Goal: Task Accomplishment & Management: Manage account settings

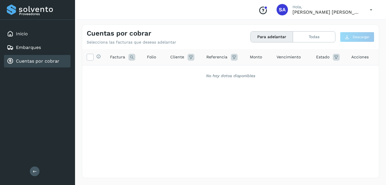
click at [28, 63] on link "Cuentas por cobrar" at bounding box center [37, 60] width 43 height 5
click at [20, 34] on link "Inicio" at bounding box center [22, 33] width 12 height 5
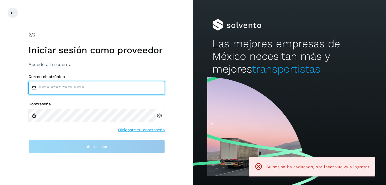
type input "**********"
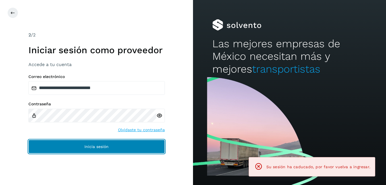
click at [74, 147] on button "Inicia sesión" at bounding box center [96, 146] width 136 height 14
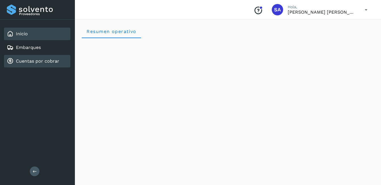
click at [34, 62] on link "Cuentas por cobrar" at bounding box center [37, 60] width 43 height 5
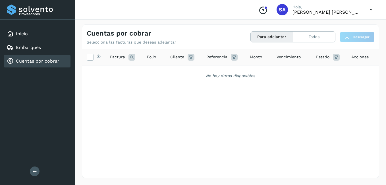
click at [34, 62] on link "Cuentas por cobrar" at bounding box center [37, 60] width 43 height 5
click at [42, 60] on link "Cuentas por cobrar" at bounding box center [37, 60] width 43 height 5
click at [49, 61] on link "Cuentas por cobrar" at bounding box center [37, 60] width 43 height 5
click at [28, 34] on div "Inicio" at bounding box center [37, 34] width 66 height 12
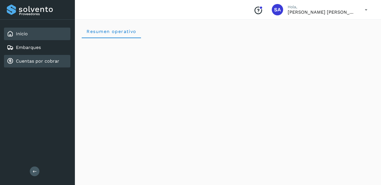
click at [37, 61] on link "Cuentas por cobrar" at bounding box center [37, 60] width 43 height 5
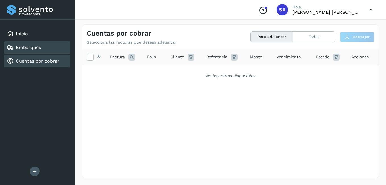
click at [34, 46] on link "Embarques" at bounding box center [28, 47] width 25 height 5
click at [37, 60] on link "Cuentas por cobrar" at bounding box center [37, 60] width 43 height 5
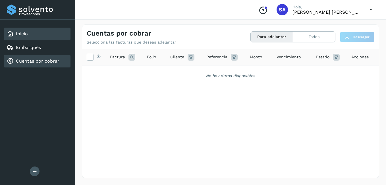
click at [26, 34] on link "Inicio" at bounding box center [22, 33] width 12 height 5
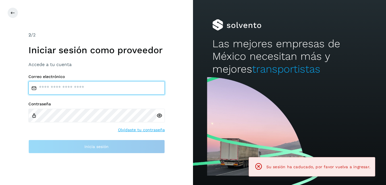
type input "**********"
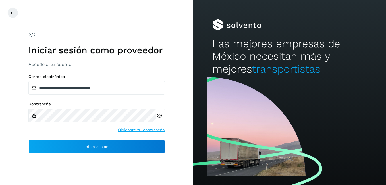
click at [32, 61] on div "2 /2 Iniciar sesión como proveedor Accede a tu cuenta" at bounding box center [96, 50] width 136 height 36
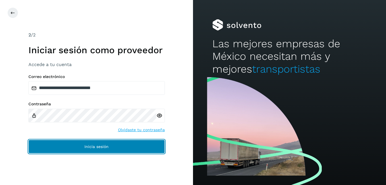
click at [76, 146] on button "Inicia sesión" at bounding box center [96, 146] width 136 height 14
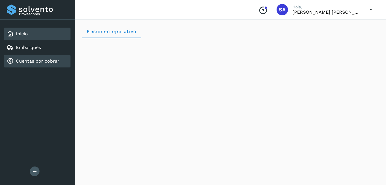
click at [33, 62] on link "Cuentas por cobrar" at bounding box center [37, 60] width 43 height 5
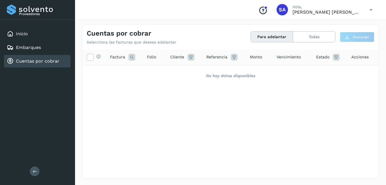
click at [64, 61] on div "Cuentas por cobrar" at bounding box center [37, 61] width 66 height 12
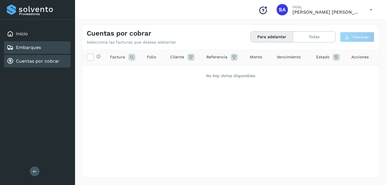
click at [31, 47] on link "Embarques" at bounding box center [28, 47] width 25 height 5
click at [36, 62] on link "Cuentas por cobrar" at bounding box center [37, 60] width 43 height 5
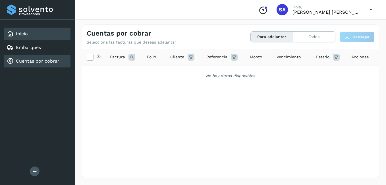
click at [26, 32] on link "Inicio" at bounding box center [22, 33] width 12 height 5
